Goal: Navigation & Orientation: Understand site structure

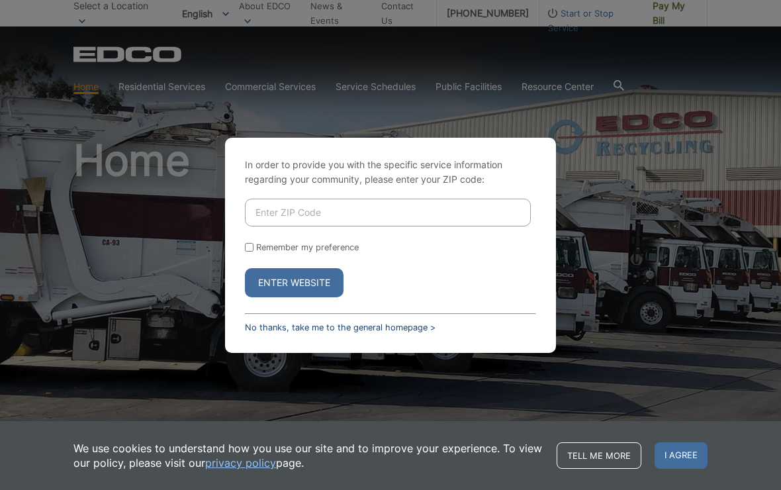
click at [261, 332] on link "No thanks, take me to the general homepage >" at bounding box center [340, 327] width 191 height 10
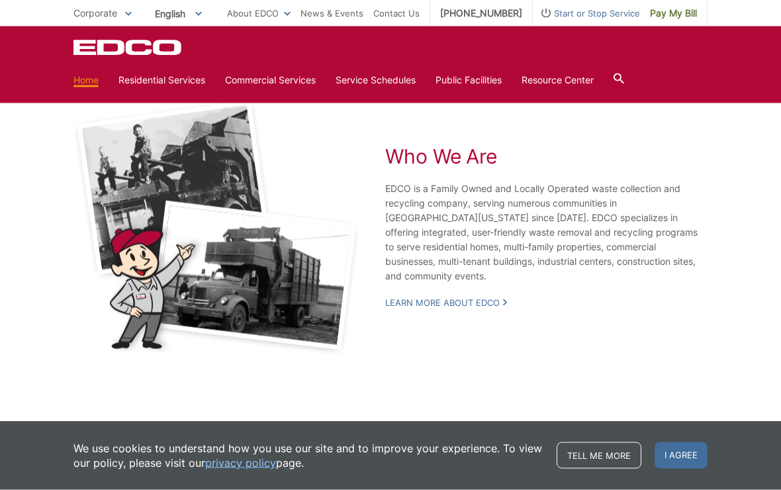
scroll to position [2290, 0]
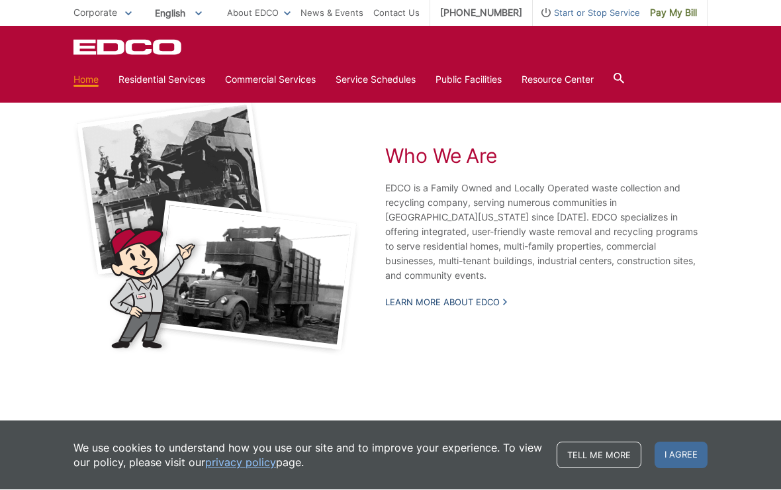
click at [416, 309] on link "Learn More About EDCO" at bounding box center [446, 303] width 122 height 12
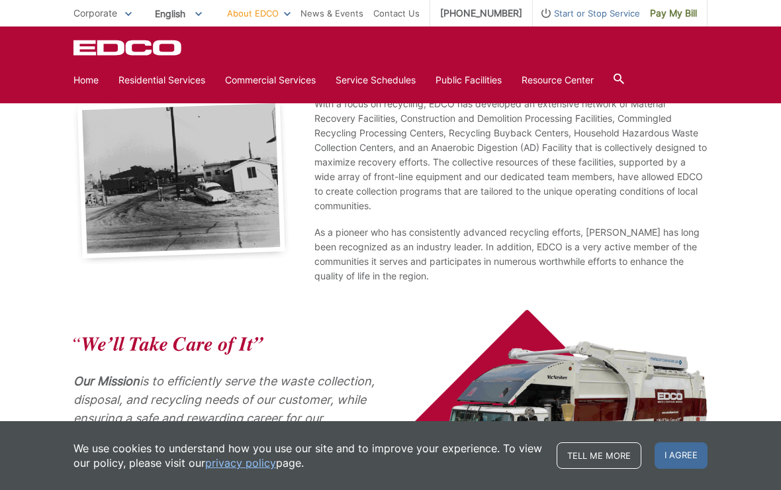
scroll to position [269, 0]
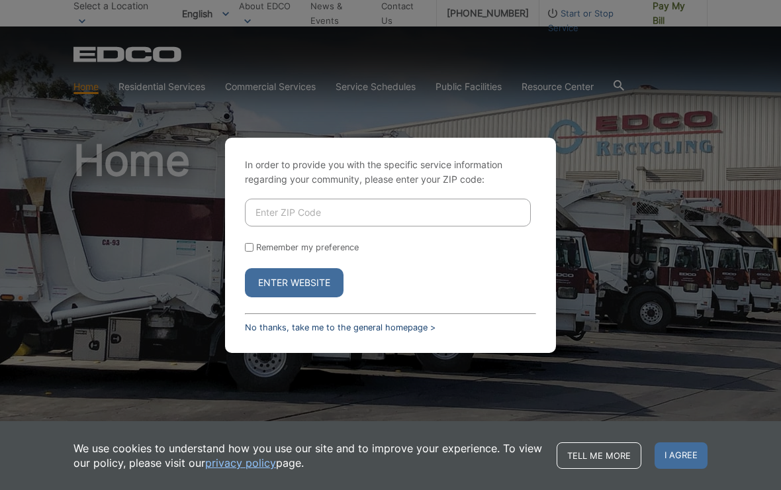
click at [396, 332] on link "No thanks, take me to the general homepage >" at bounding box center [340, 327] width 191 height 10
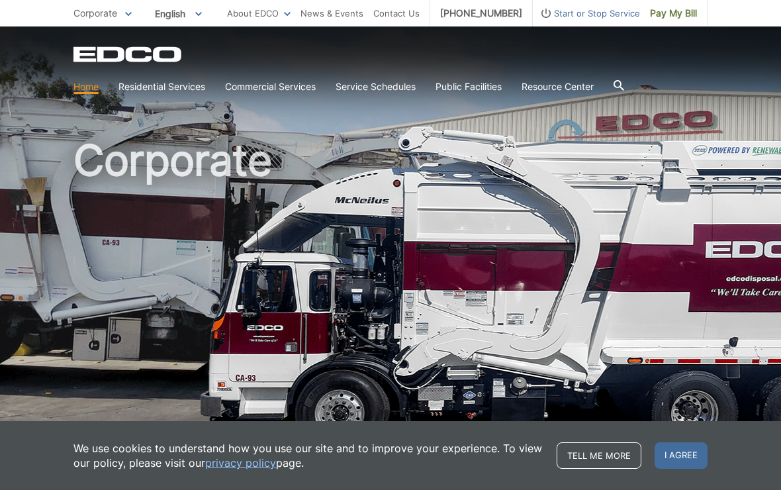
click at [111, 11] on span "Corporate" at bounding box center [95, 12] width 44 height 11
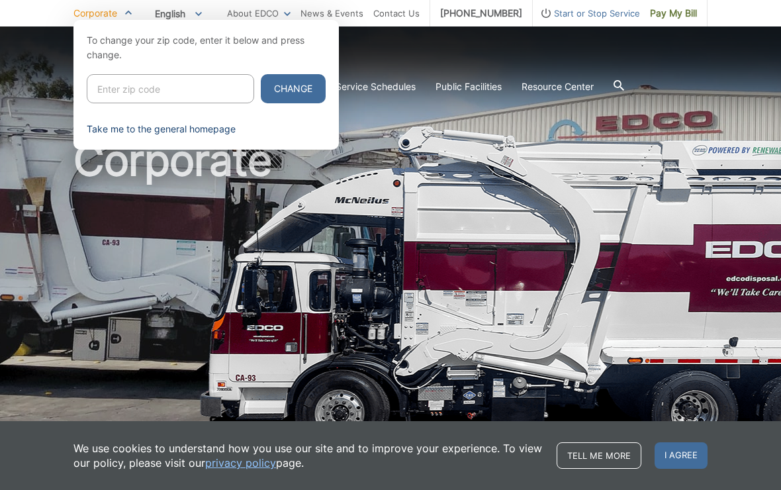
click at [211, 132] on link "Take me to the general homepage" at bounding box center [161, 129] width 149 height 15
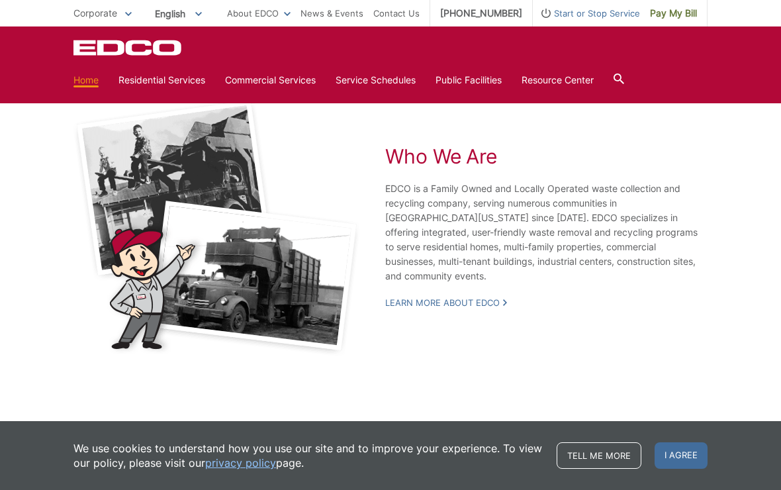
scroll to position [2312, 0]
